Goal: Find contact information: Find contact information

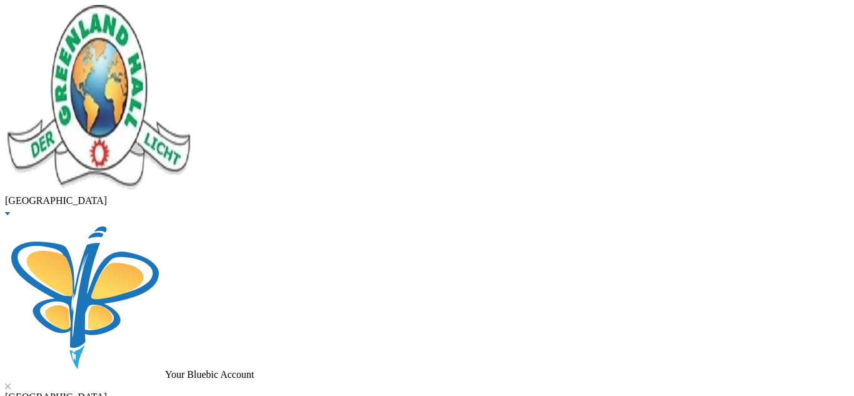
checkbox input "true"
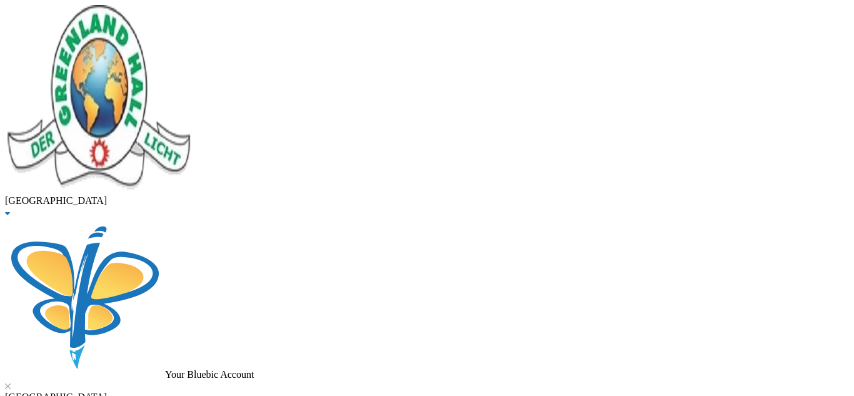
checkbox input "true"
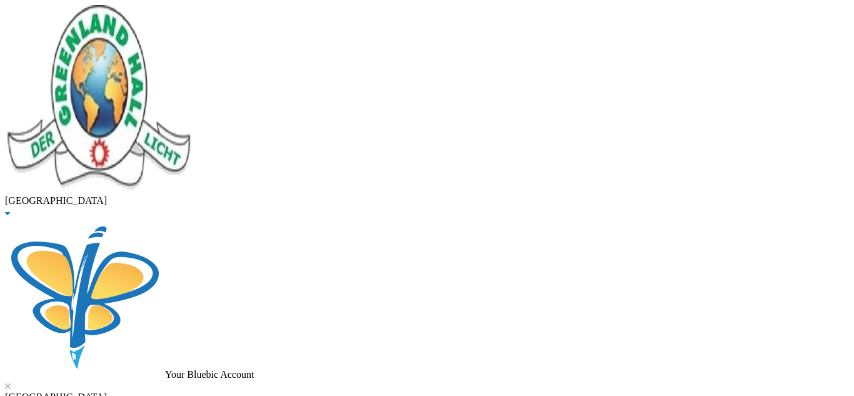
checkbox input "true"
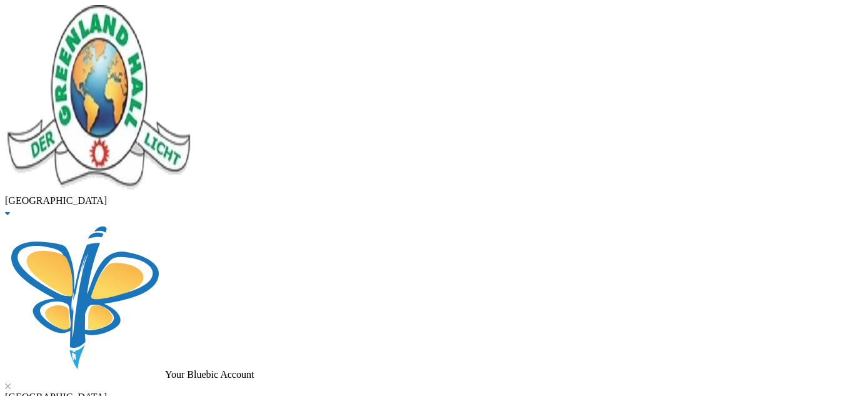
checkbox input "true"
checkbox input "false"
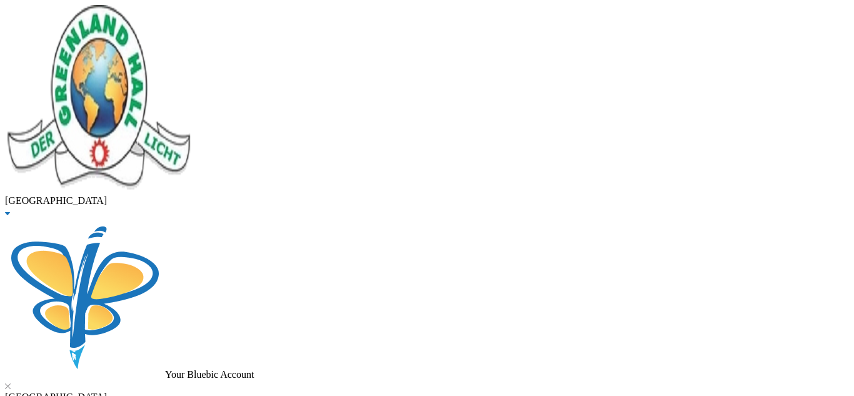
checkbox input "false"
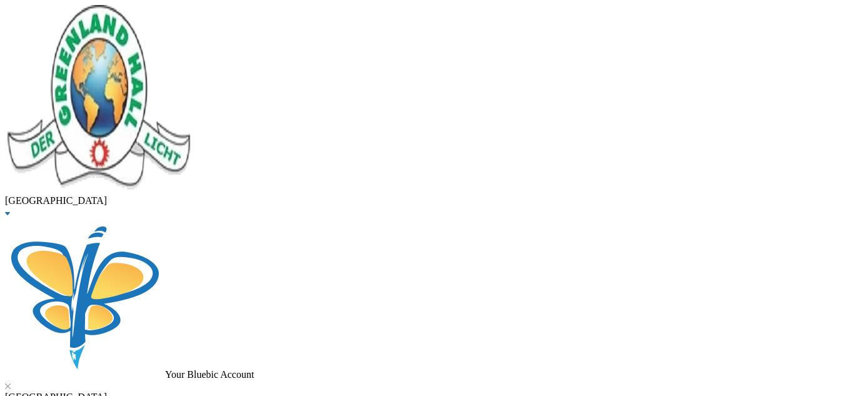
checkbox input "false"
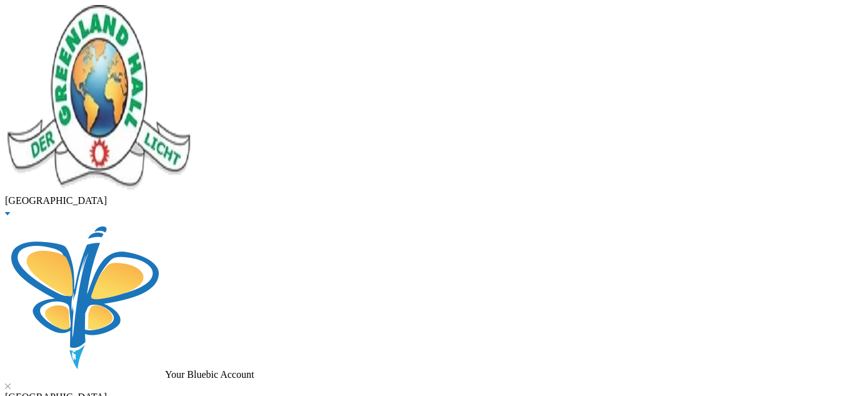
checkbox input "false"
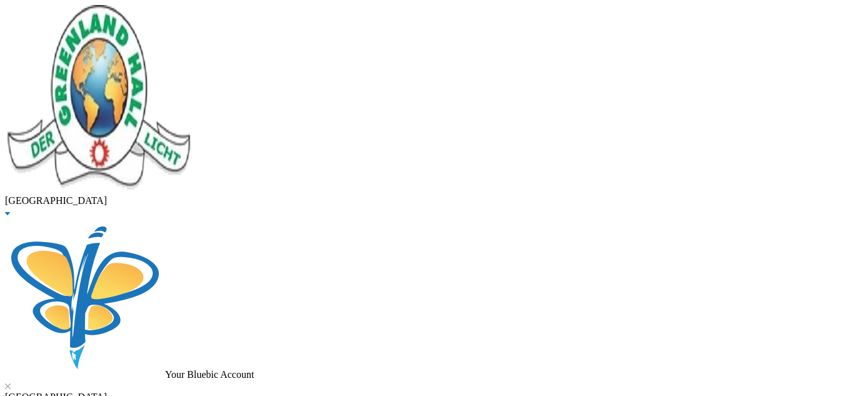
checkbox input "false"
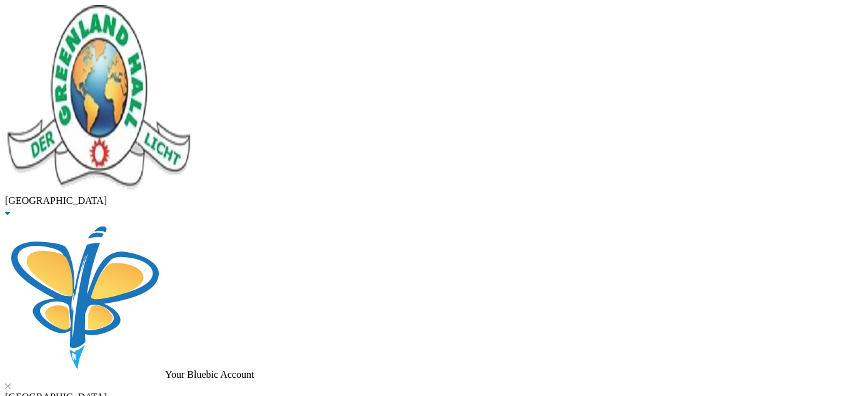
type input "ORIJA"
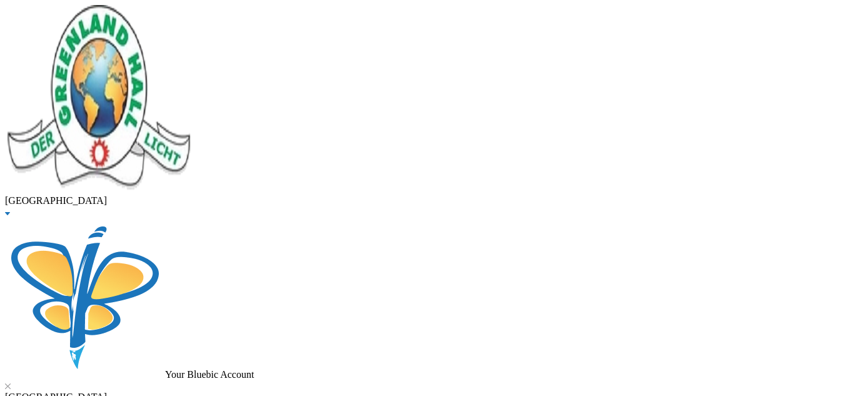
drag, startPoint x: 517, startPoint y: 86, endPoint x: 464, endPoint y: 91, distance: 52.7
copy div "glh25cs25"
drag, startPoint x: 784, startPoint y: 297, endPoint x: 622, endPoint y: 291, distance: 162.6
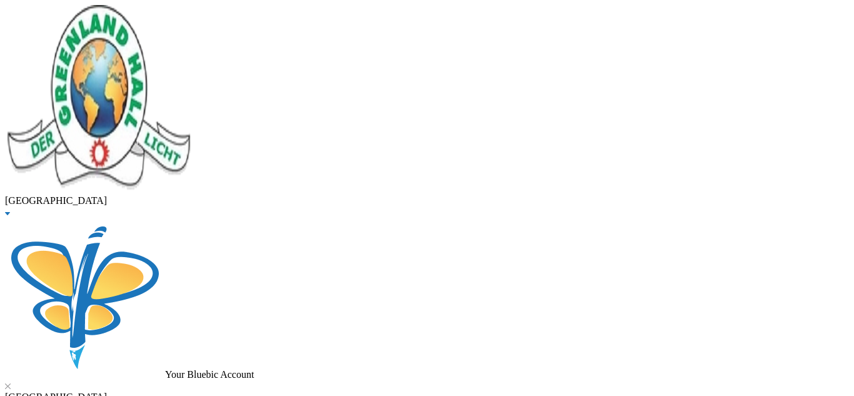
copy span "[EMAIL_ADDRESS][DOMAIN_NAME]"
drag, startPoint x: 699, startPoint y: 367, endPoint x: 615, endPoint y: 366, distance: 83.7
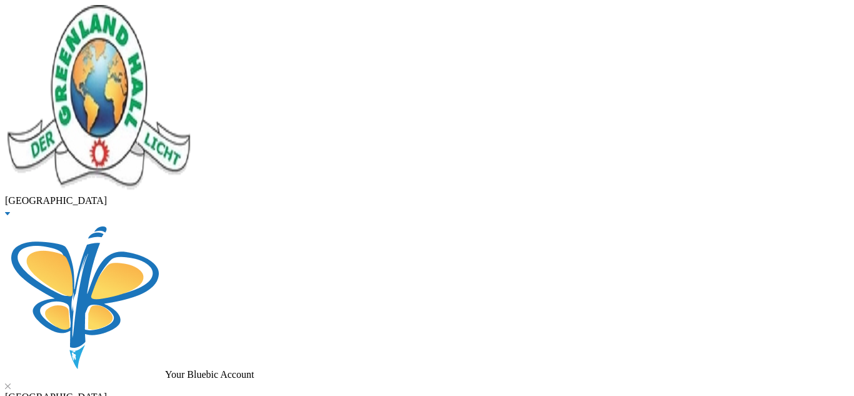
copy span "3029013666"
drag, startPoint x: 225, startPoint y: 97, endPoint x: 111, endPoint y: 113, distance: 114.9
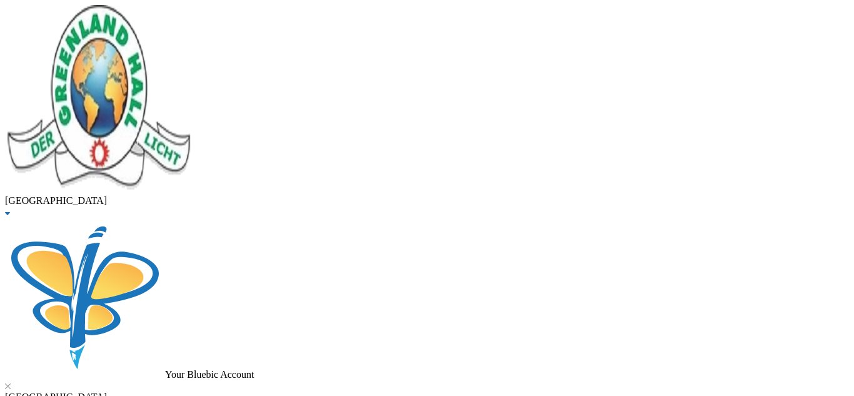
type input "enitan"
drag, startPoint x: 770, startPoint y: 163, endPoint x: 612, endPoint y: 169, distance: 158.2
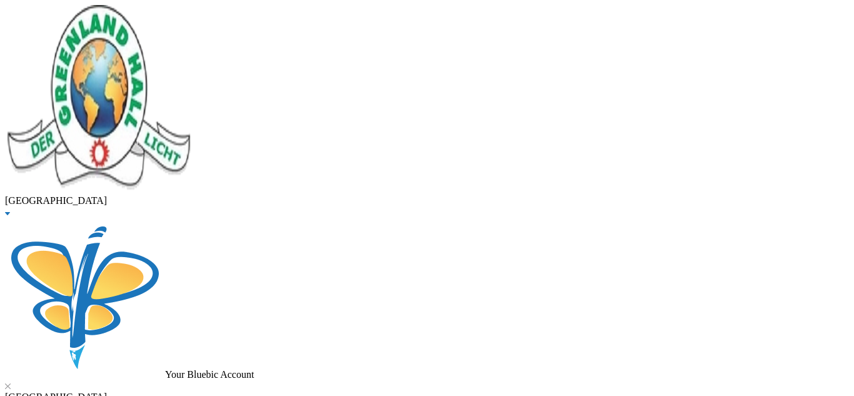
copy span "[EMAIL_ADDRESS][DOMAIN_NAME]"
